Goal: Navigation & Orientation: Locate item on page

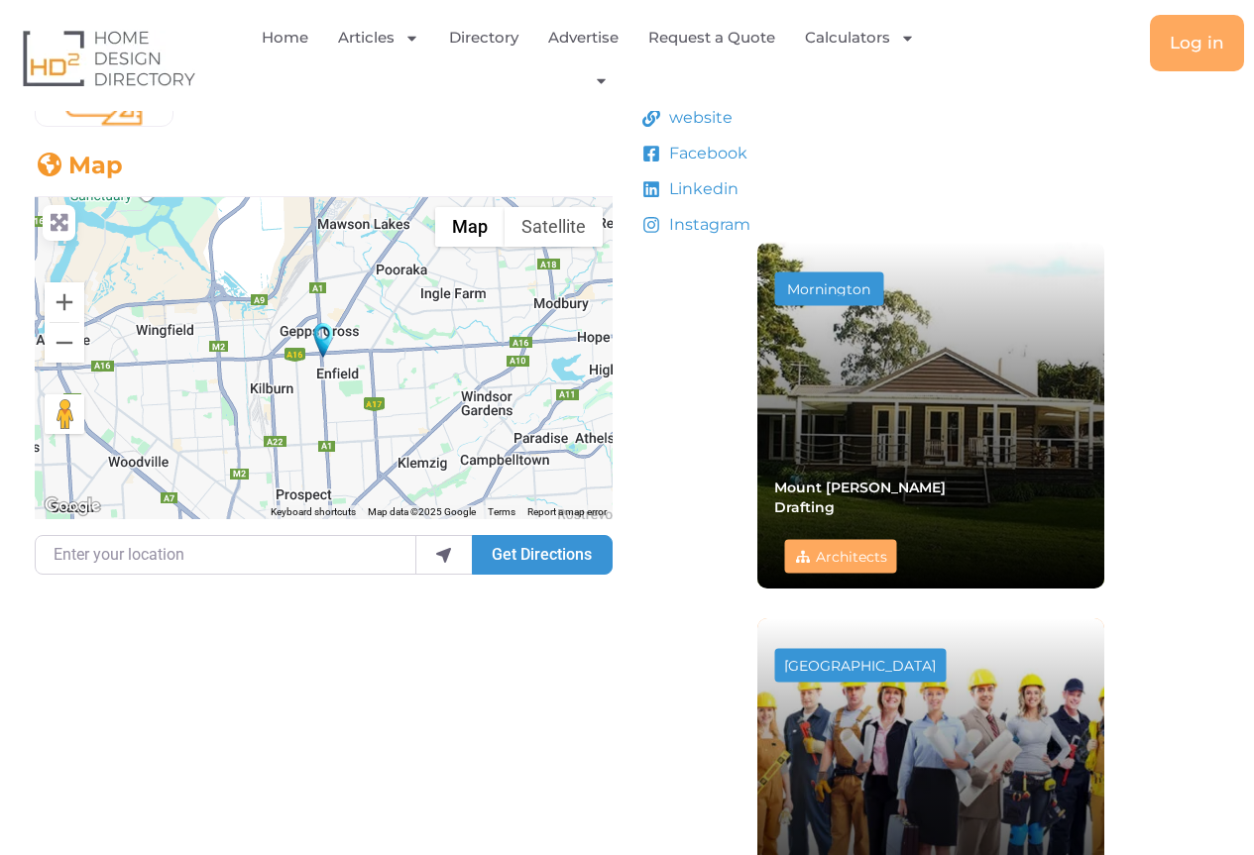
scroll to position [709, 0]
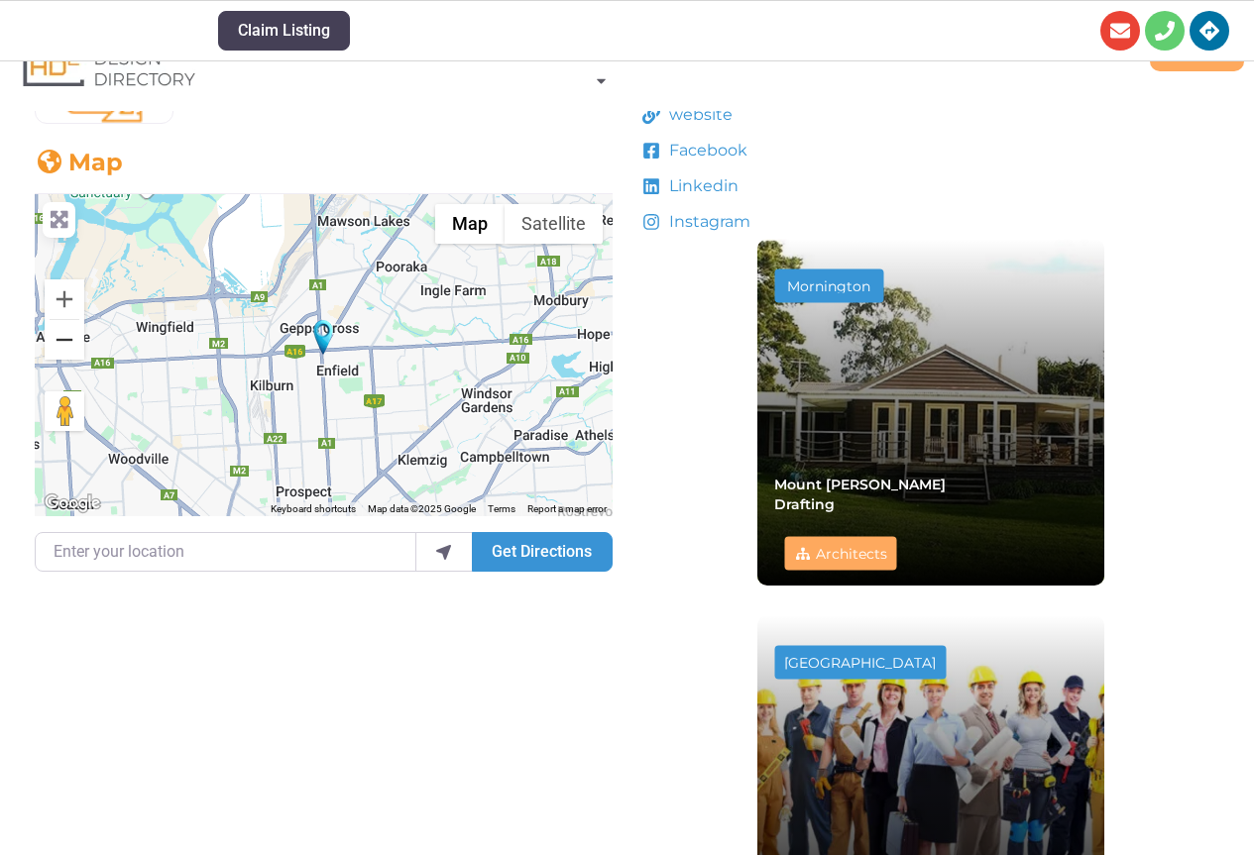
click at [67, 334] on button "Zoom out" at bounding box center [65, 340] width 40 height 40
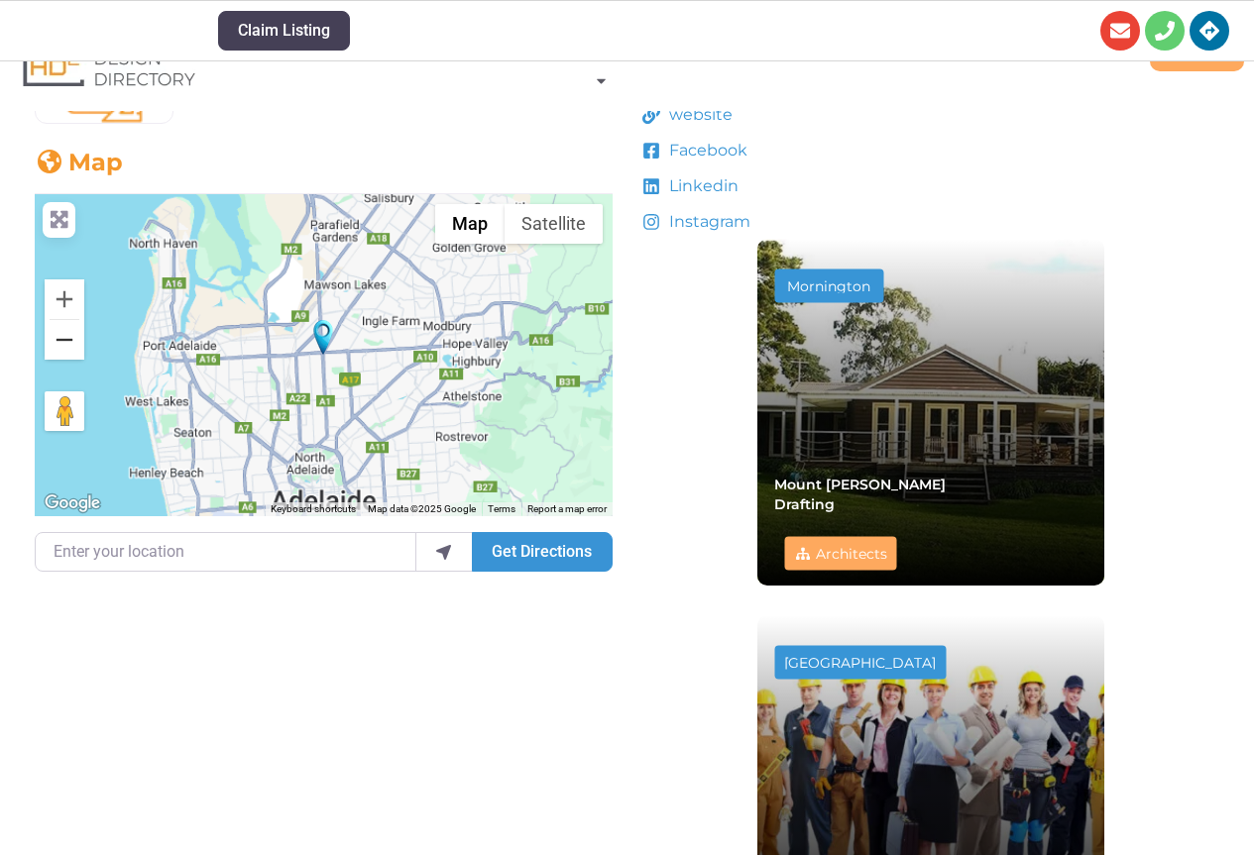
click at [67, 334] on button "Zoom out" at bounding box center [65, 340] width 40 height 40
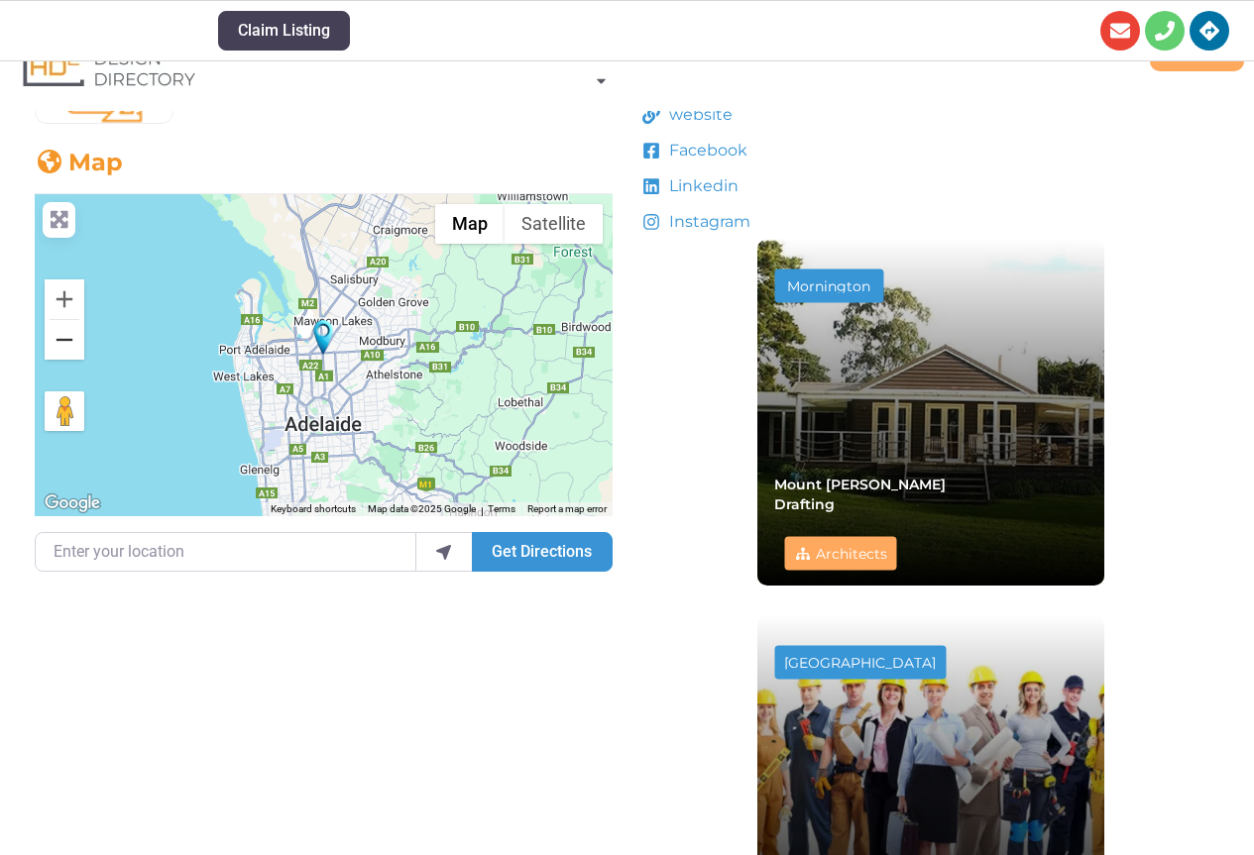
click at [67, 334] on button "Zoom out" at bounding box center [65, 340] width 40 height 40
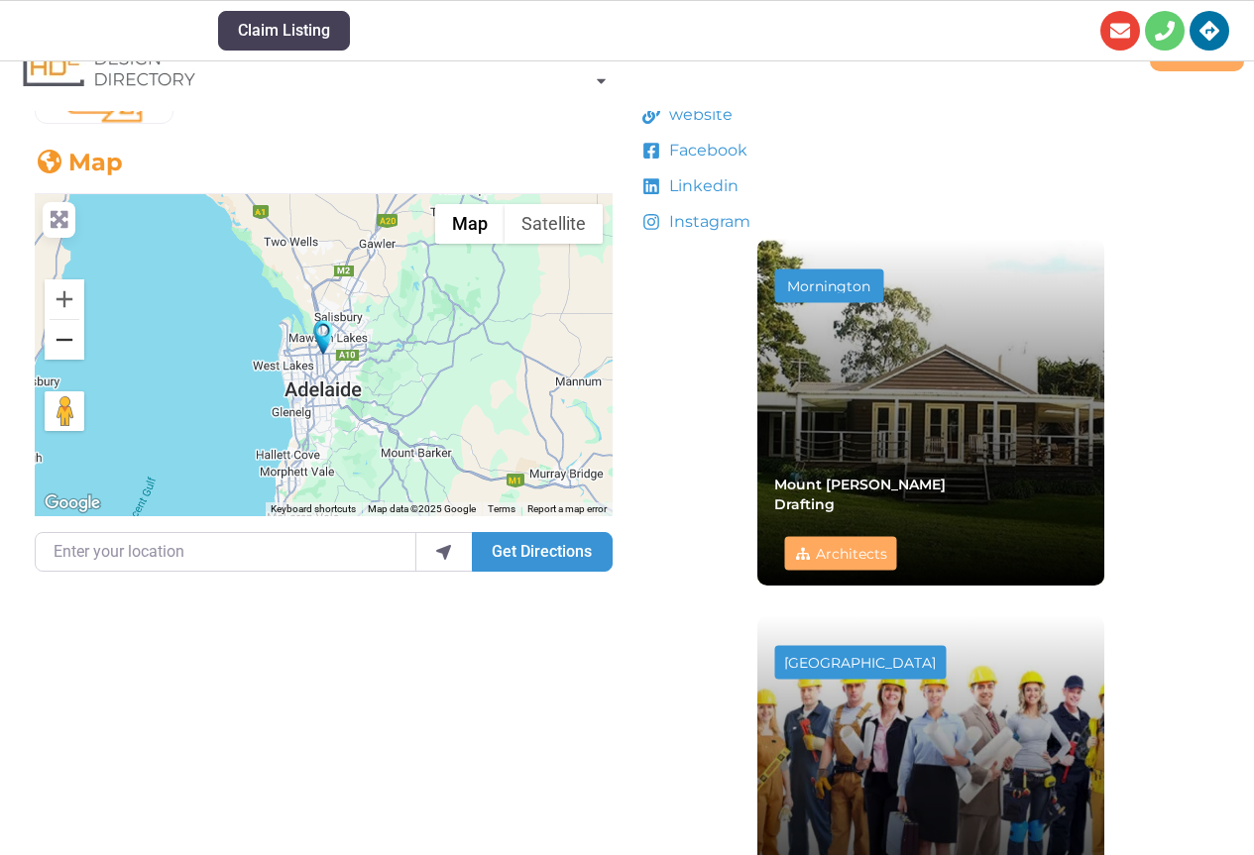
click at [67, 334] on button "Zoom out" at bounding box center [65, 340] width 40 height 40
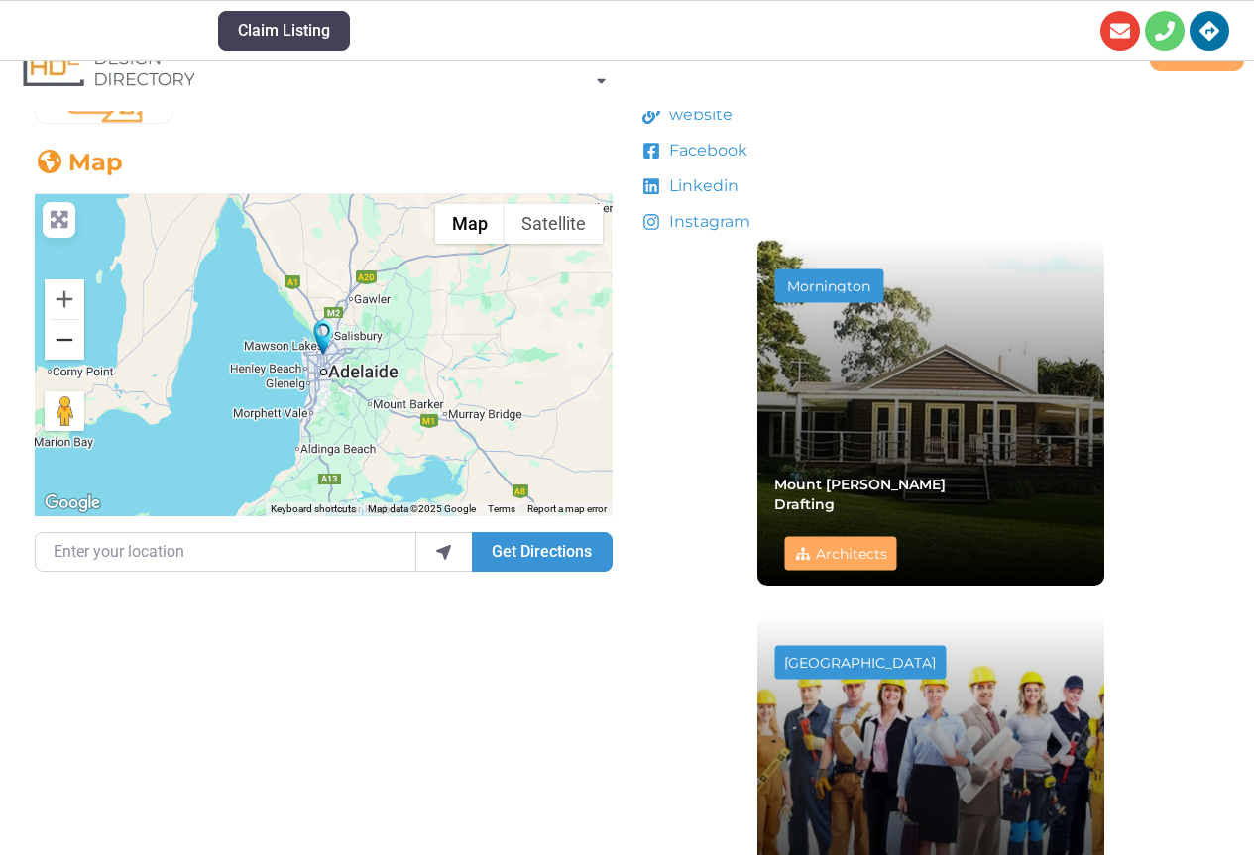
click at [67, 334] on button "Zoom out" at bounding box center [65, 340] width 40 height 40
